Goal: Transaction & Acquisition: Purchase product/service

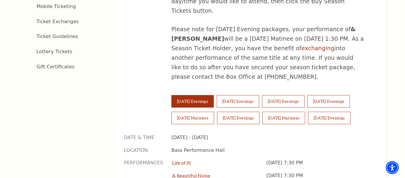
scroll to position [366, 0]
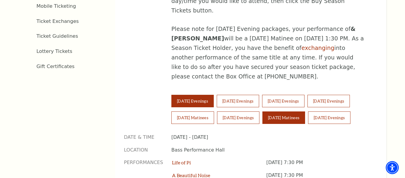
click at [298, 111] on button "Sunday Matinees" at bounding box center [283, 117] width 43 height 12
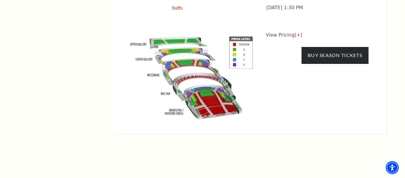
scroll to position [623, 0]
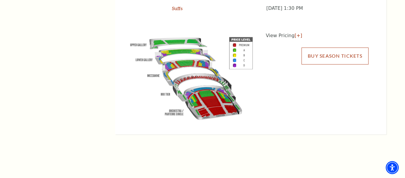
click at [320, 47] on link "Buy Season Tickets" at bounding box center [334, 55] width 67 height 17
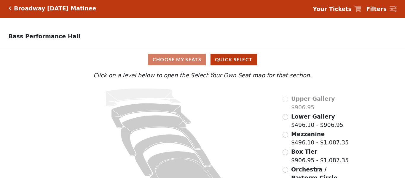
scroll to position [24, 0]
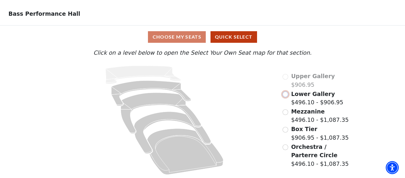
click at [286, 93] on input "Lower Gallery$496.10 - $906.95\a" at bounding box center [285, 94] width 6 height 6
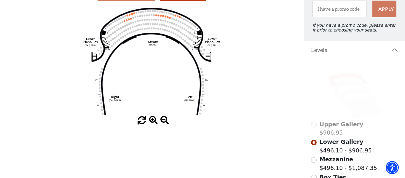
scroll to position [66, 0]
click at [342, 84] on icon at bounding box center [353, 89] width 38 height 20
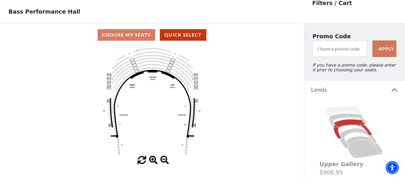
scroll to position [28, 0]
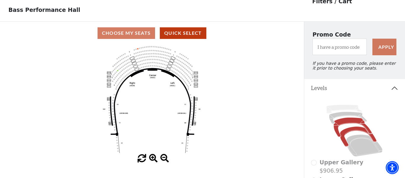
click at [344, 139] on icon at bounding box center [358, 136] width 36 height 20
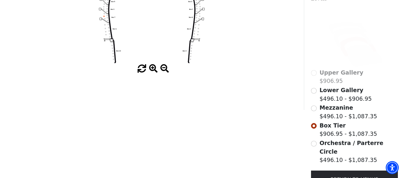
scroll to position [117, 0]
click at [316, 143] on input "Orchestra / Parterre Circle$496.10 - $1,087.35\a" at bounding box center [314, 143] width 6 height 6
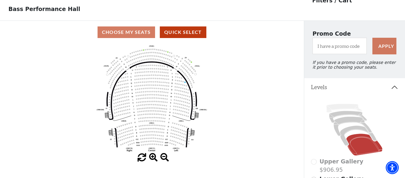
scroll to position [28, 0]
